Goal: Information Seeking & Learning: Learn about a topic

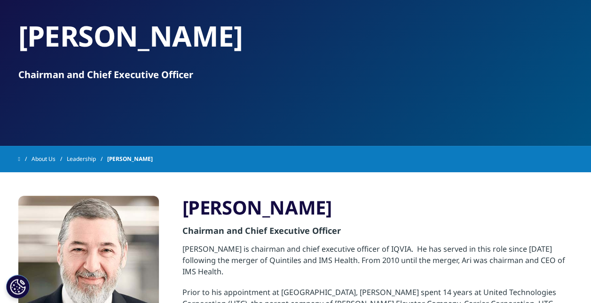
scroll to position [70, 0]
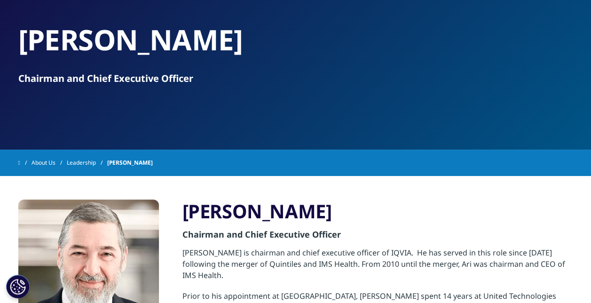
click at [87, 158] on link "Leadership" at bounding box center [87, 162] width 40 height 17
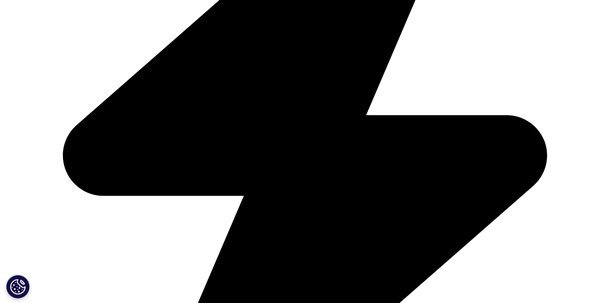
scroll to position [404, 0]
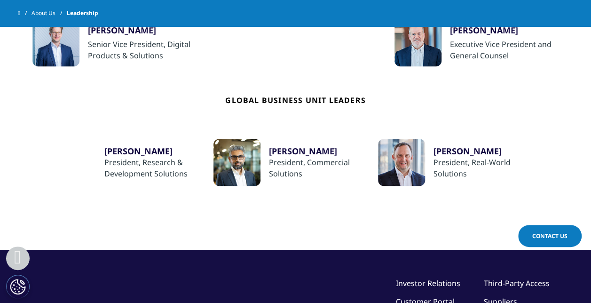
click at [229, 162] on div at bounding box center [237, 162] width 47 height 47
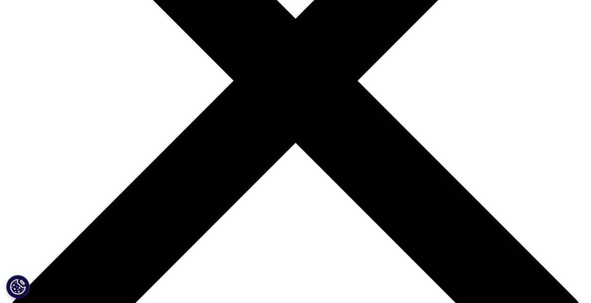
scroll to position [224, 0]
